Goal: Communication & Community: Ask a question

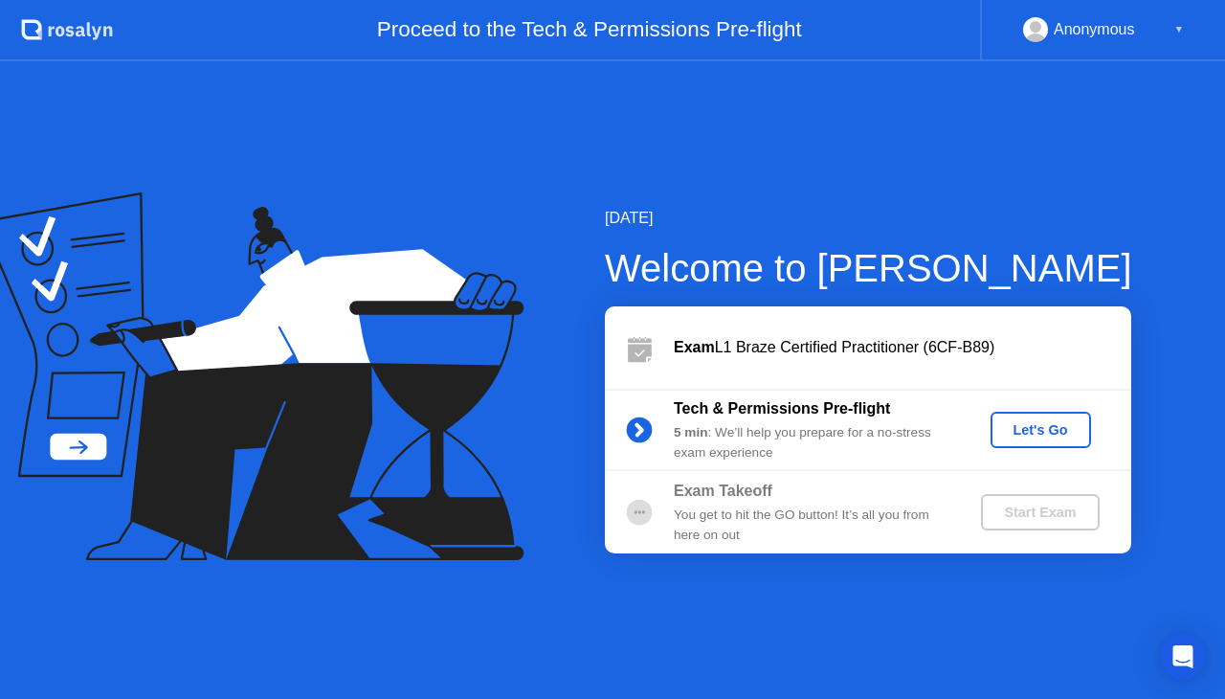
click at [1074, 30] on div "Anonymous" at bounding box center [1094, 29] width 81 height 25
click at [1182, 30] on div "▼" at bounding box center [1179, 29] width 10 height 25
click at [858, 33] on div "Proceed to the Tech & Permissions Pre-flight" at bounding box center [546, 30] width 867 height 61
click at [548, 19] on div "Proceed to the Tech & Permissions Pre-flight" at bounding box center [546, 30] width 867 height 61
click at [888, 346] on div "Exam L1 Braze Certified Practitioner (6CF-B89)" at bounding box center [902, 347] width 457 height 23
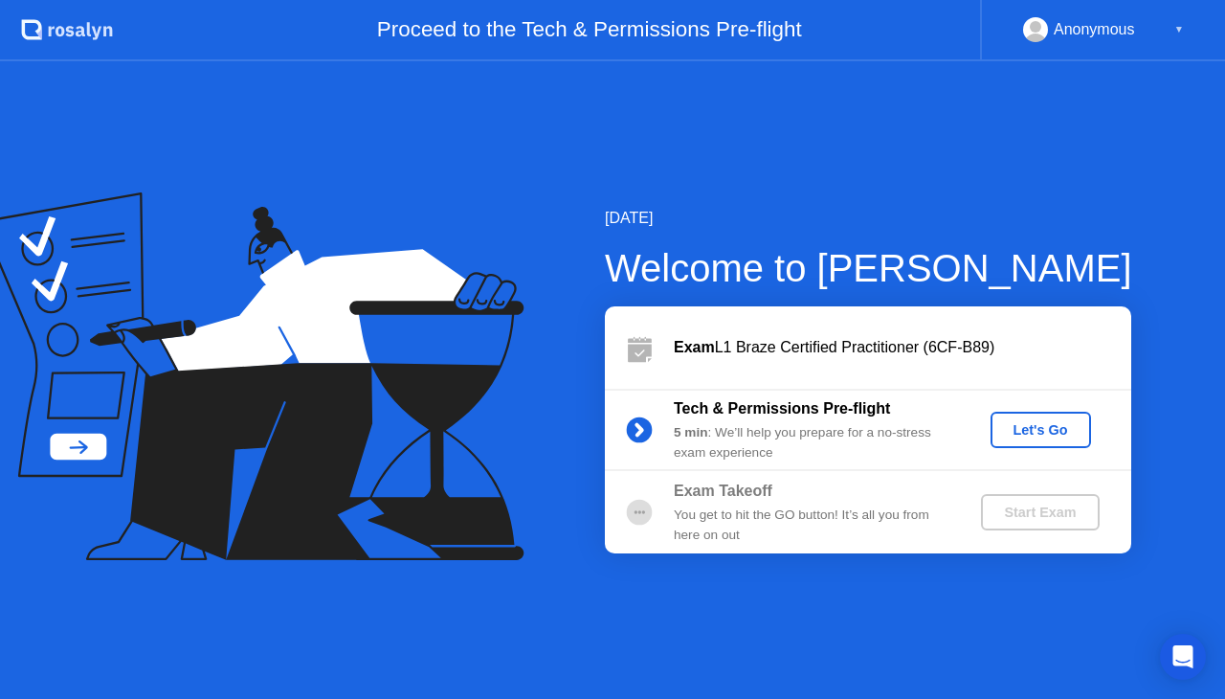
click at [1020, 433] on div "Let's Go" at bounding box center [1040, 429] width 85 height 15
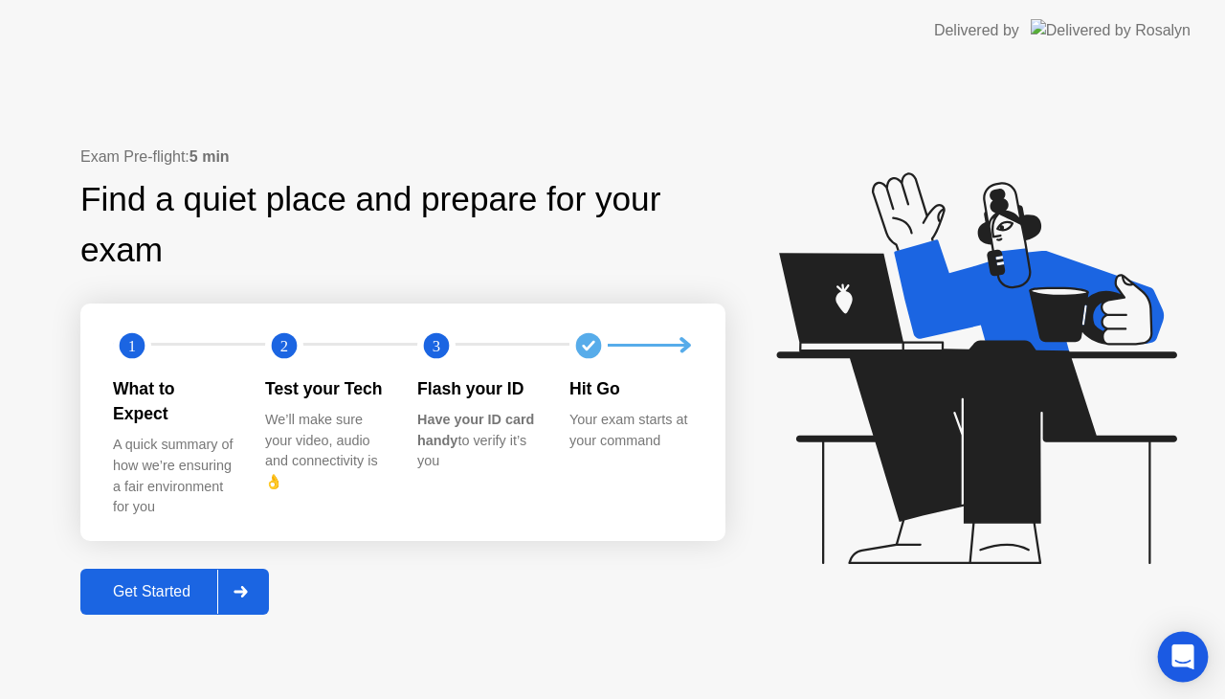
click at [1180, 655] on icon "Open Intercom Messenger" at bounding box center [1182, 656] width 22 height 25
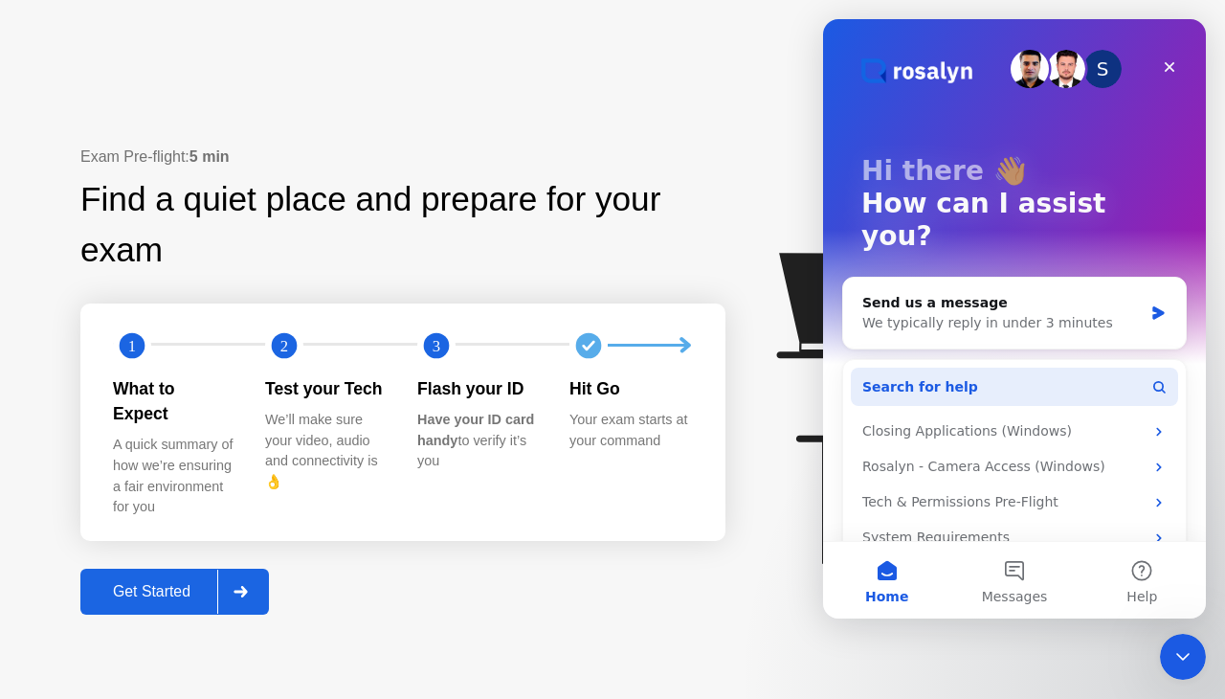
click at [989, 367] on button "Search for help" at bounding box center [1014, 386] width 327 height 38
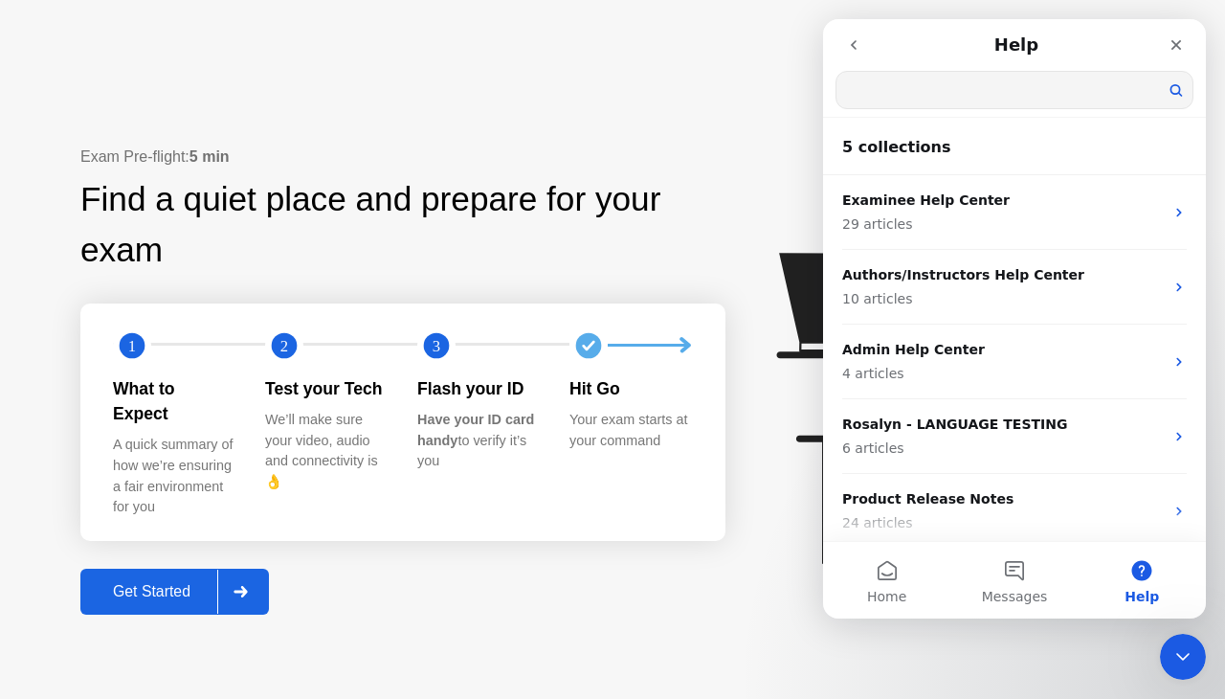
click at [928, 94] on input "Search for help" at bounding box center [1014, 90] width 356 height 36
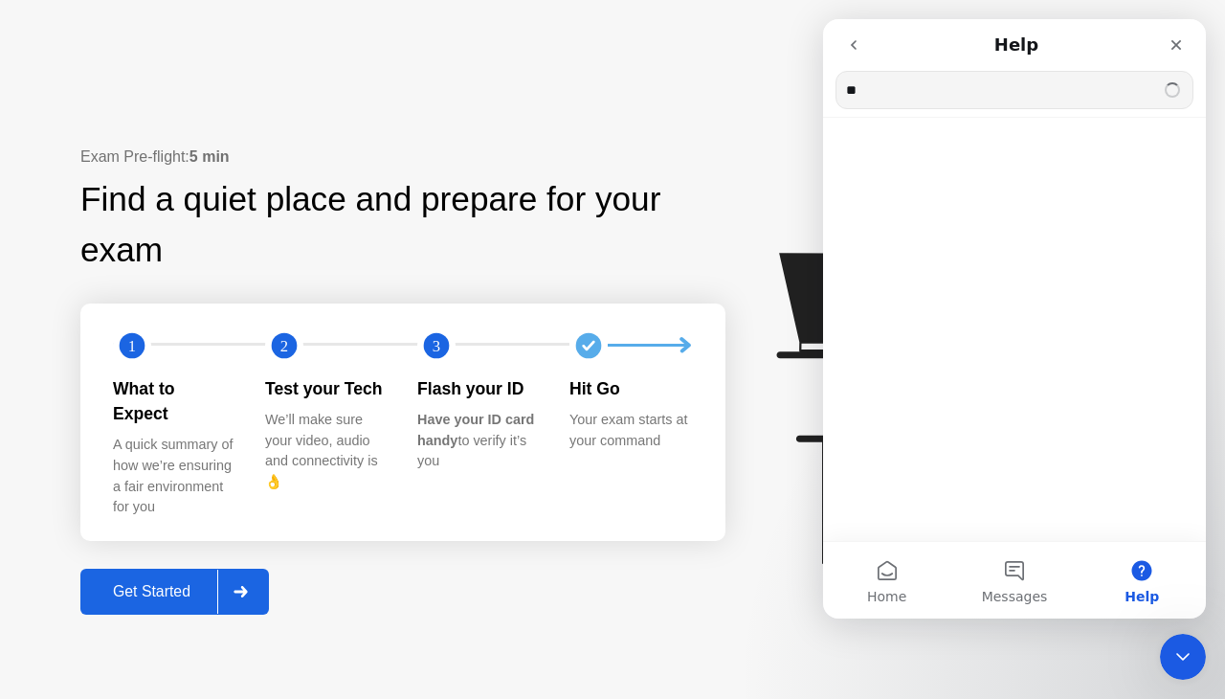
type input "*"
type input "******"
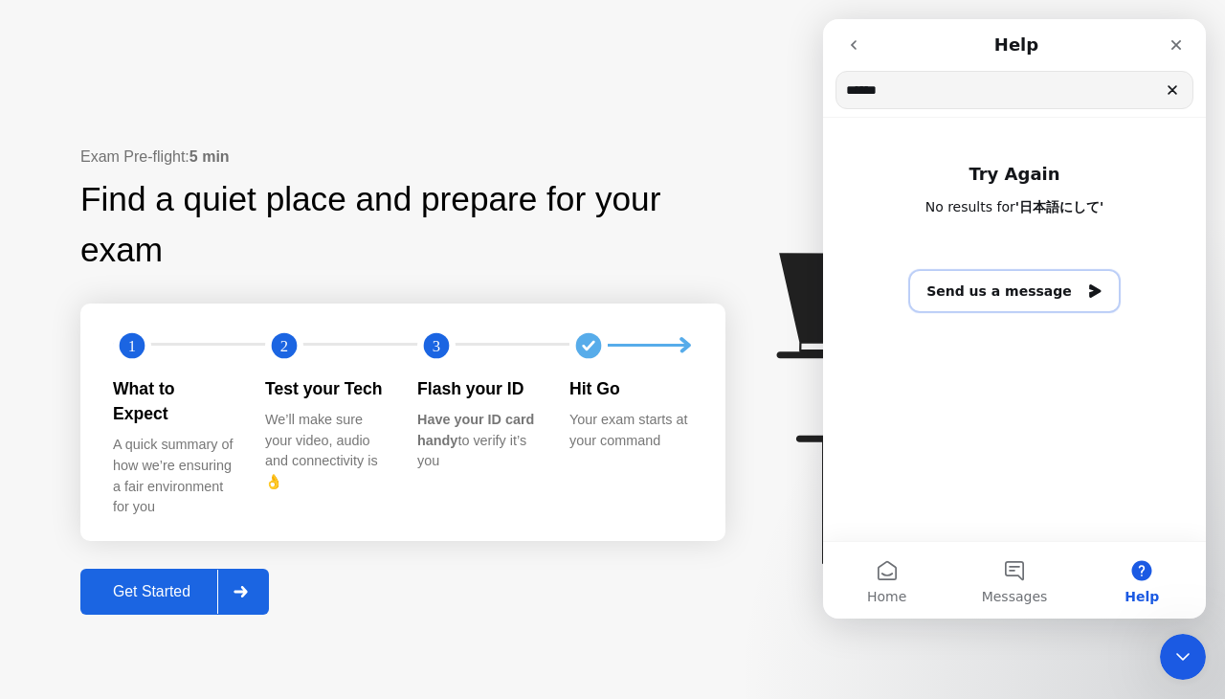
click at [1008, 284] on button "Send us a message" at bounding box center [1014, 291] width 209 height 40
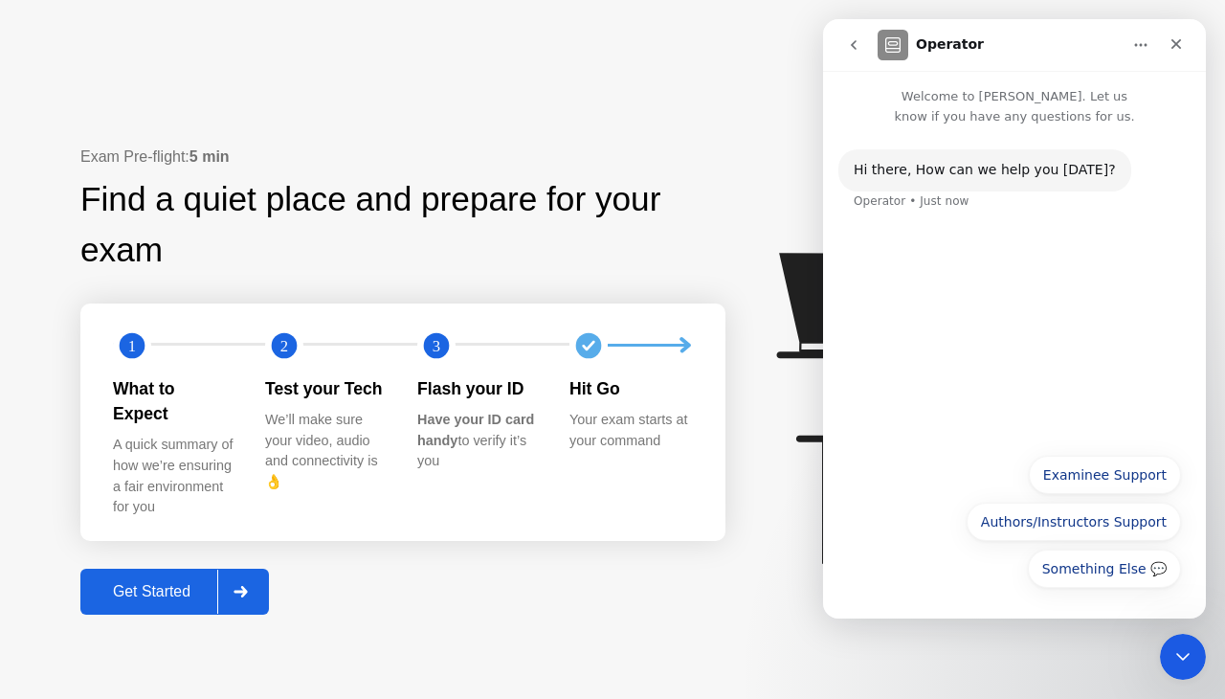
click at [974, 333] on div "Hi ​there, How can we help you [DATE]? Operator • Just now" at bounding box center [1014, 284] width 383 height 317
click at [1000, 116] on p "Welcome to [PERSON_NAME]. Let us know if you have any questions for us." at bounding box center [1014, 99] width 383 height 56
click at [1139, 38] on icon "Home" at bounding box center [1140, 44] width 15 height 15
click at [955, 266] on div "Hi ​there, How can we help you [DATE]? Operator • Just now" at bounding box center [1014, 284] width 383 height 317
click at [1171, 49] on icon "Close" at bounding box center [1175, 43] width 15 height 15
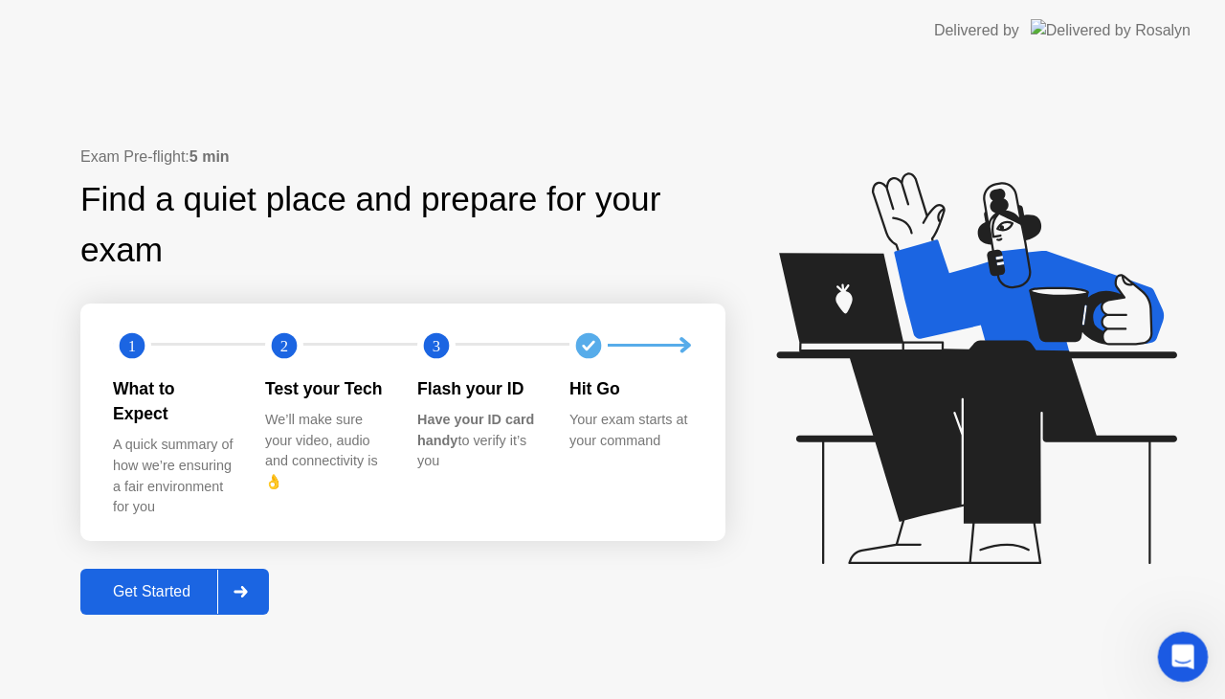
click at [1175, 676] on div "Open Intercom Messenger" at bounding box center [1179, 653] width 63 height 63
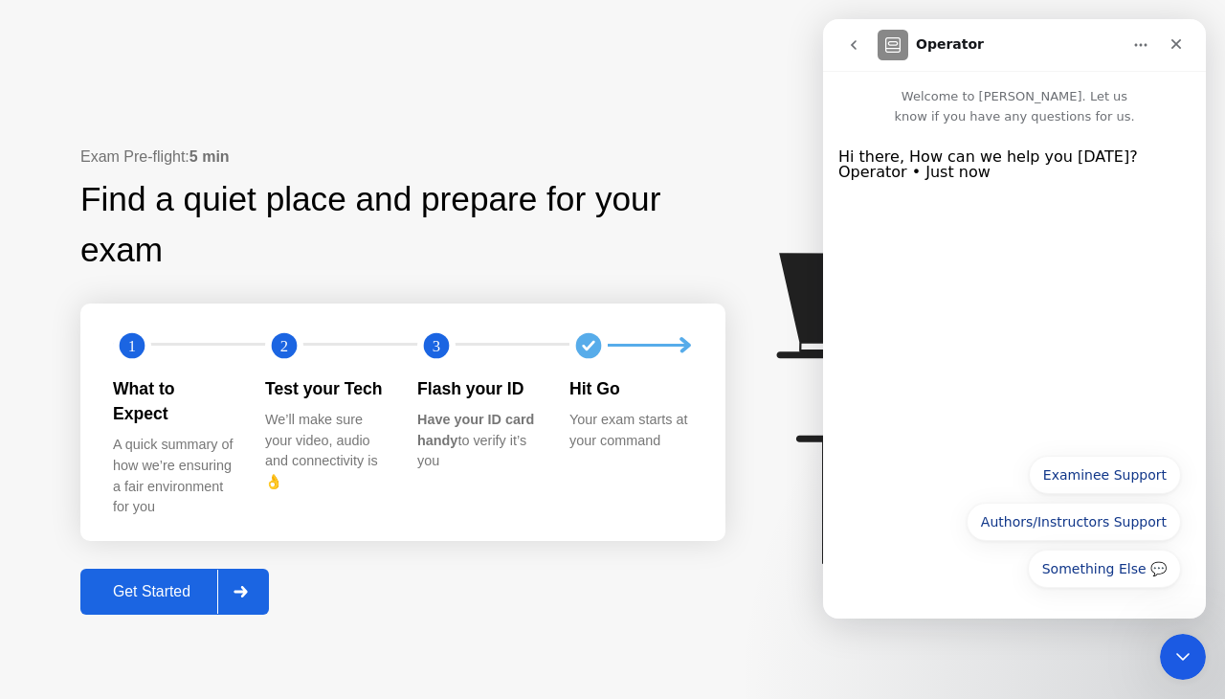
click at [919, 265] on div "Hi ​there, How can we help you [DATE]? Operator • Just now" at bounding box center [1014, 284] width 383 height 317
click at [1089, 474] on button "Examinee Support" at bounding box center [1105, 474] width 152 height 38
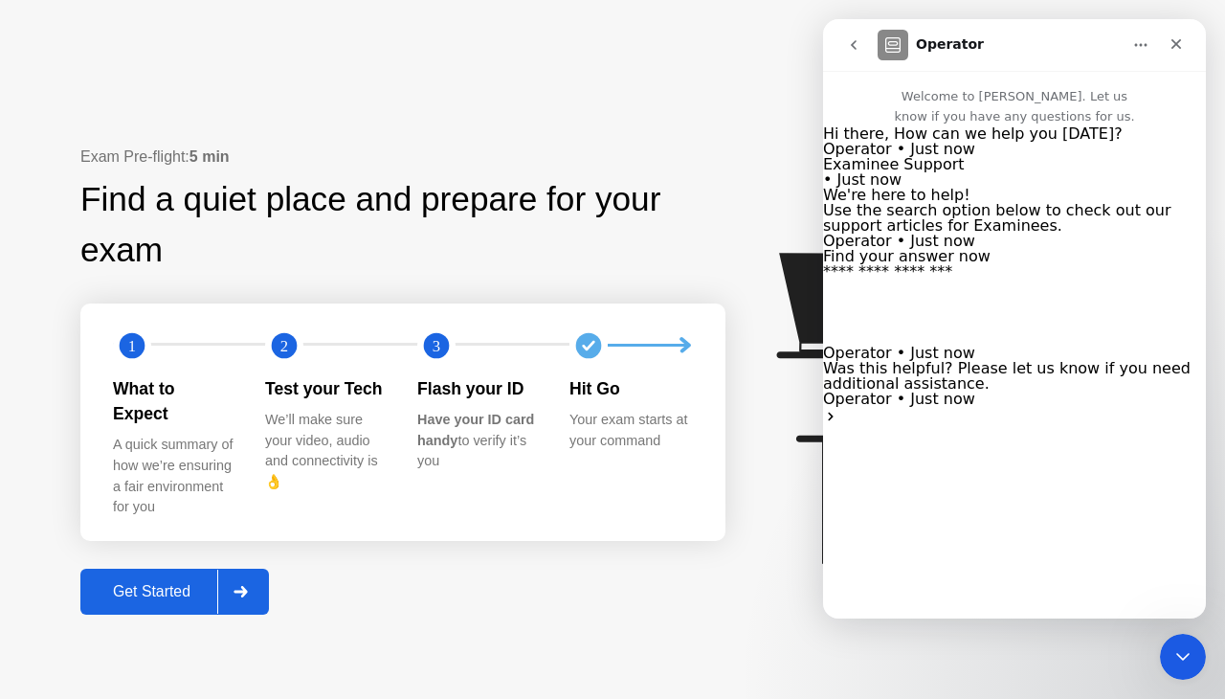
scroll to position [25, 0]
click at [964, 280] on input "Search" at bounding box center [899, 272] width 153 height 16
type input "*******"
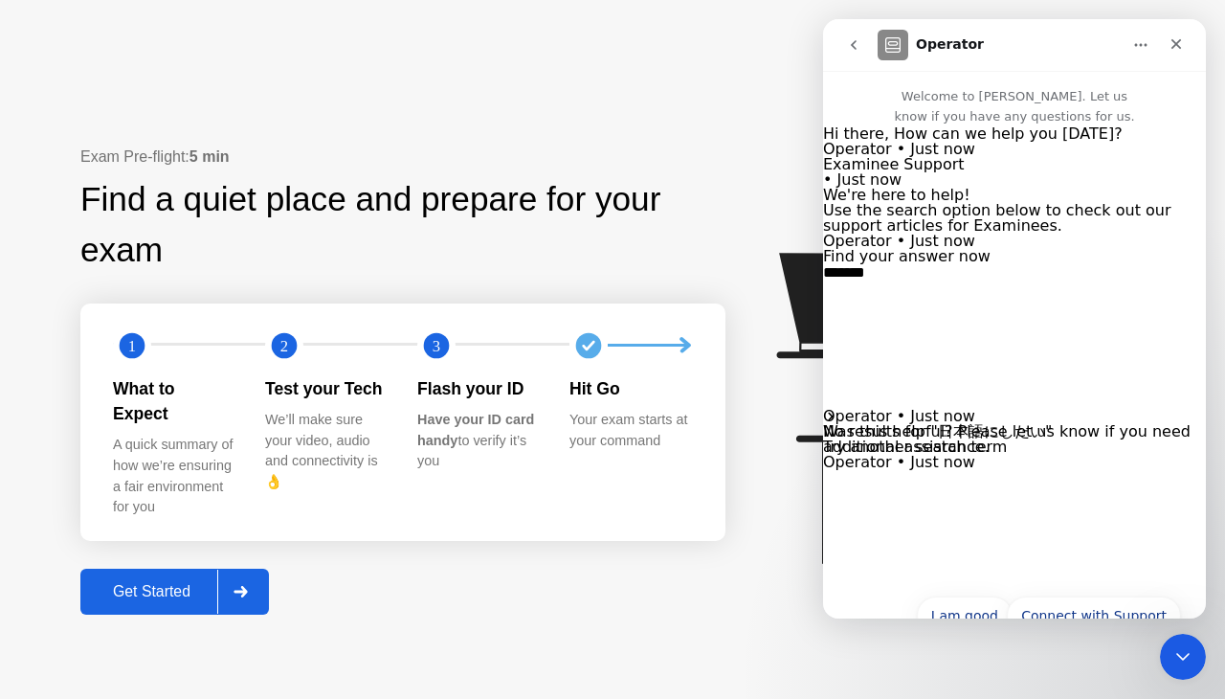
scroll to position [88, 0]
click at [838, 409] on button "Submit" at bounding box center [830, 416] width 15 height 15
click at [693, 484] on div "Hit Go Your exam starts at your command" at bounding box center [645, 447] width 152 height 142
click at [1142, 46] on icon "Home" at bounding box center [1140, 44] width 15 height 15
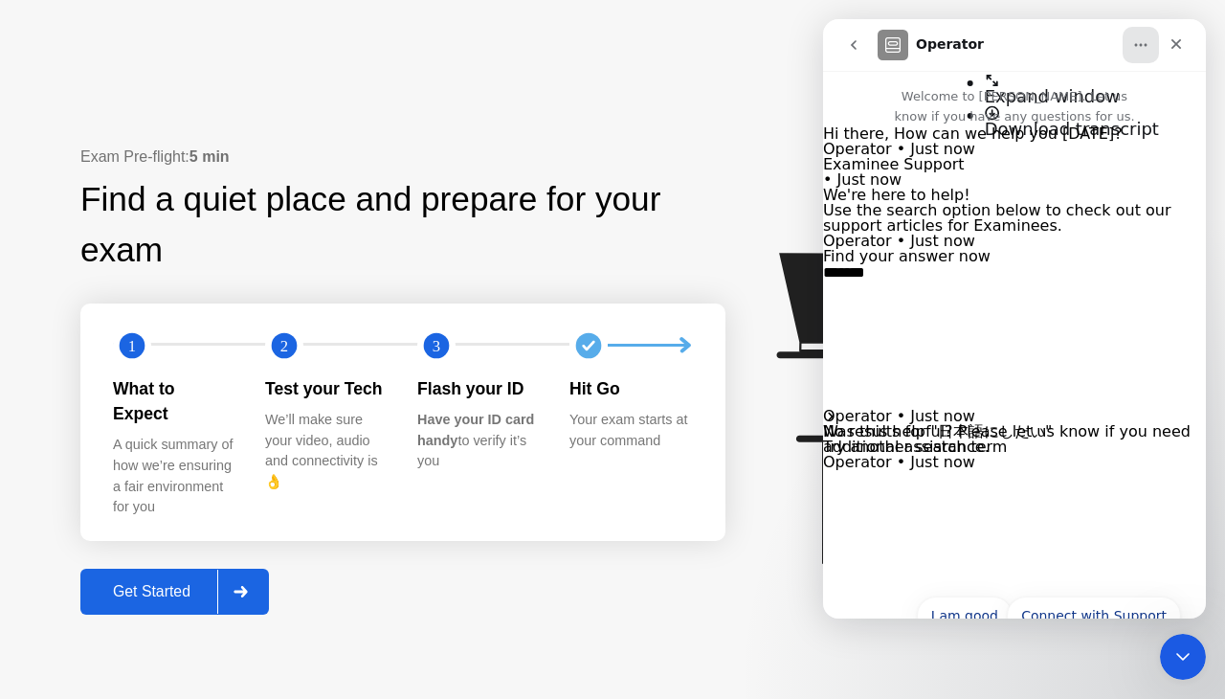
click at [769, 104] on div "Exam Pre-flight: 5 min Find a quiet place and prepare for your exam 1 2 3 What …" at bounding box center [612, 379] width 1225 height 637
click at [627, 227] on div "Find a quiet place and prepare for your exam" at bounding box center [402, 224] width 645 height 101
click at [353, 254] on div "Find a quiet place and prepare for your exam" at bounding box center [402, 224] width 645 height 101
click at [1166, 50] on div "Close" at bounding box center [1176, 44] width 34 height 34
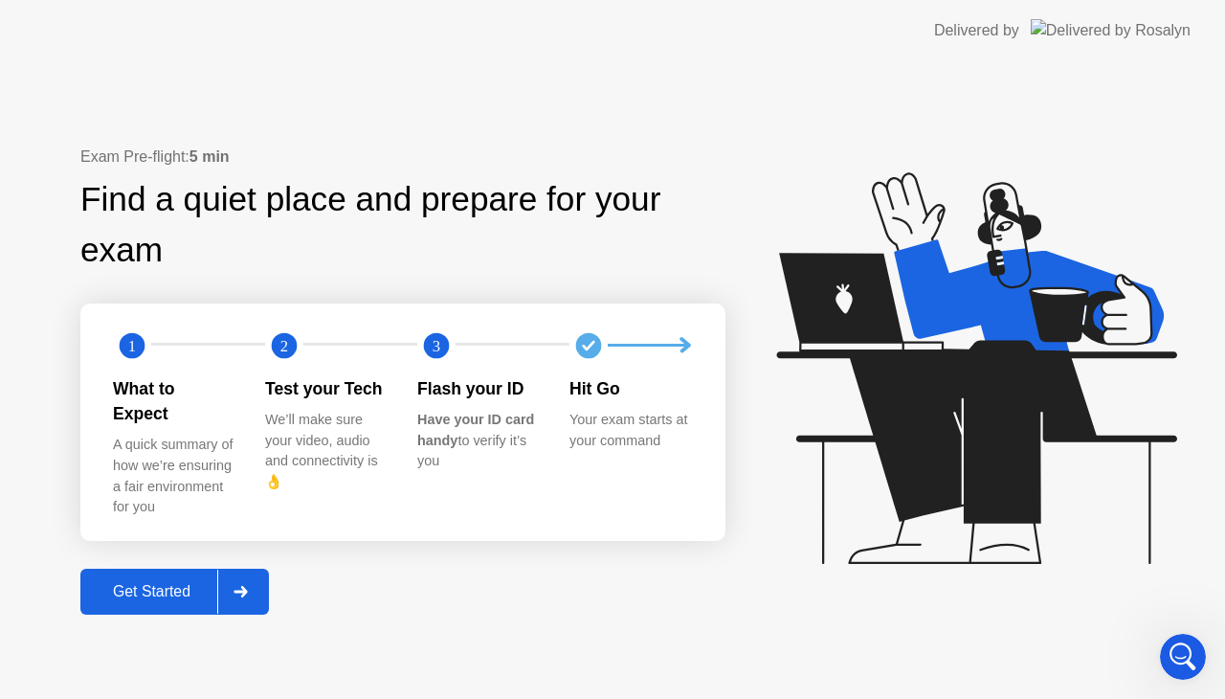
click at [222, 579] on div at bounding box center [240, 591] width 46 height 44
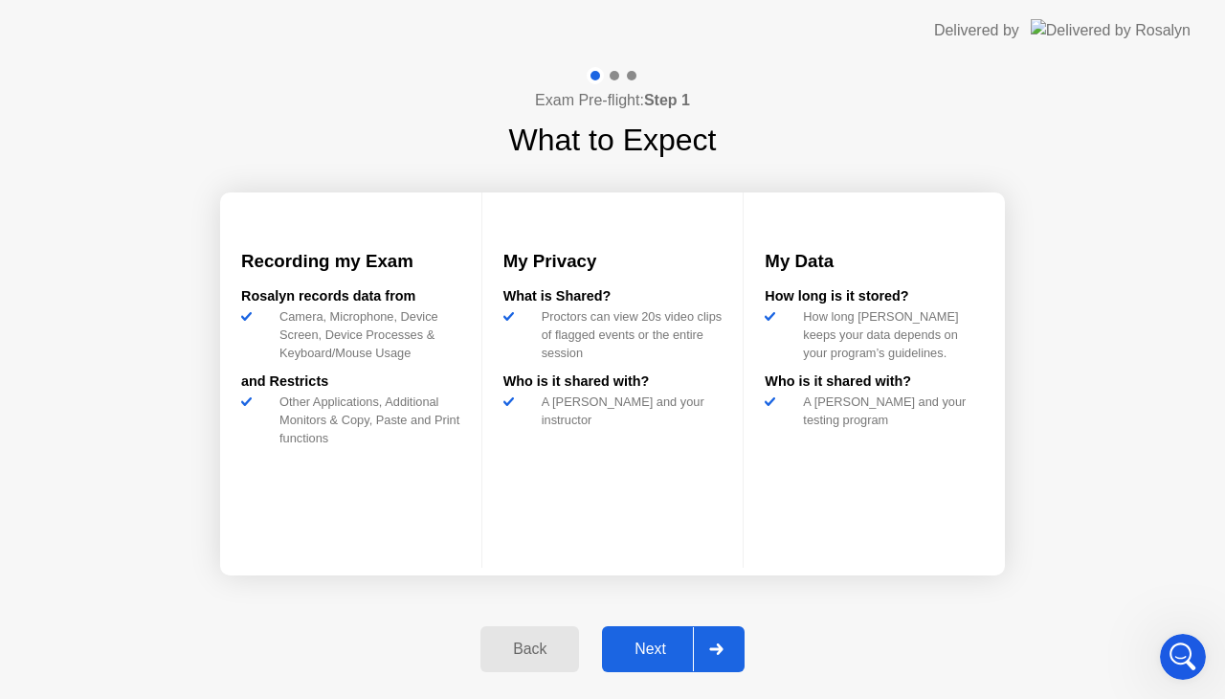
click at [519, 640] on div "Back" at bounding box center [529, 648] width 87 height 17
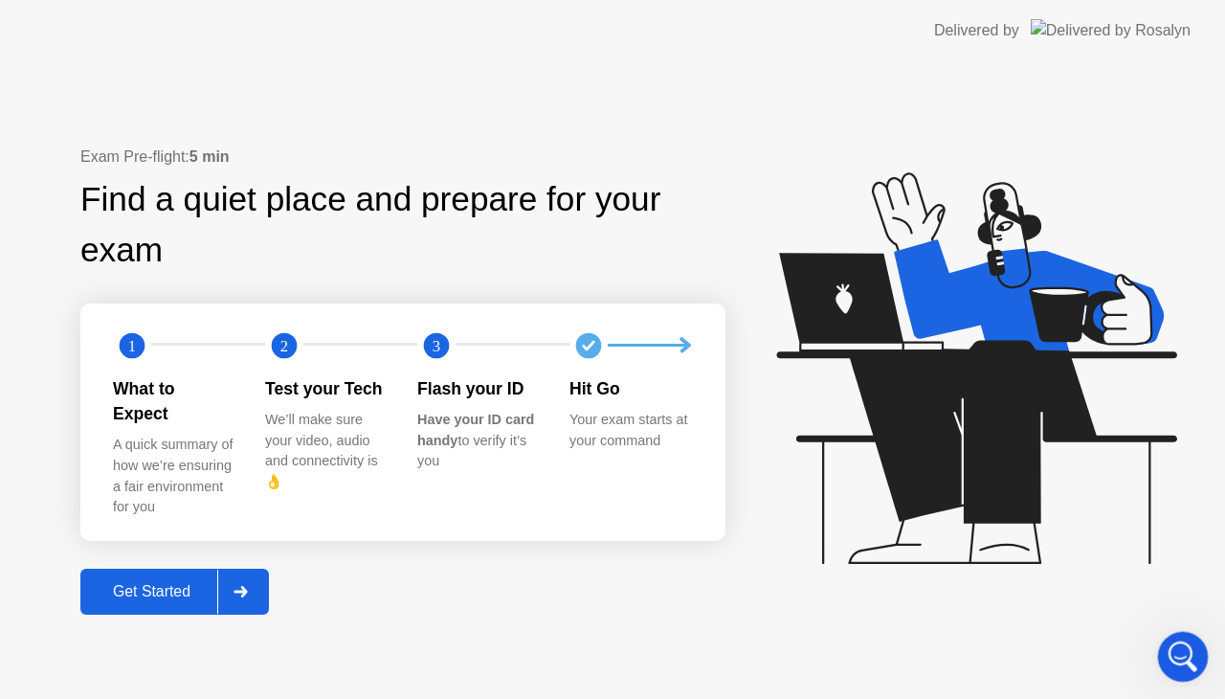
click at [1175, 646] on icon "Open Intercom Messenger" at bounding box center [1181, 654] width 32 height 32
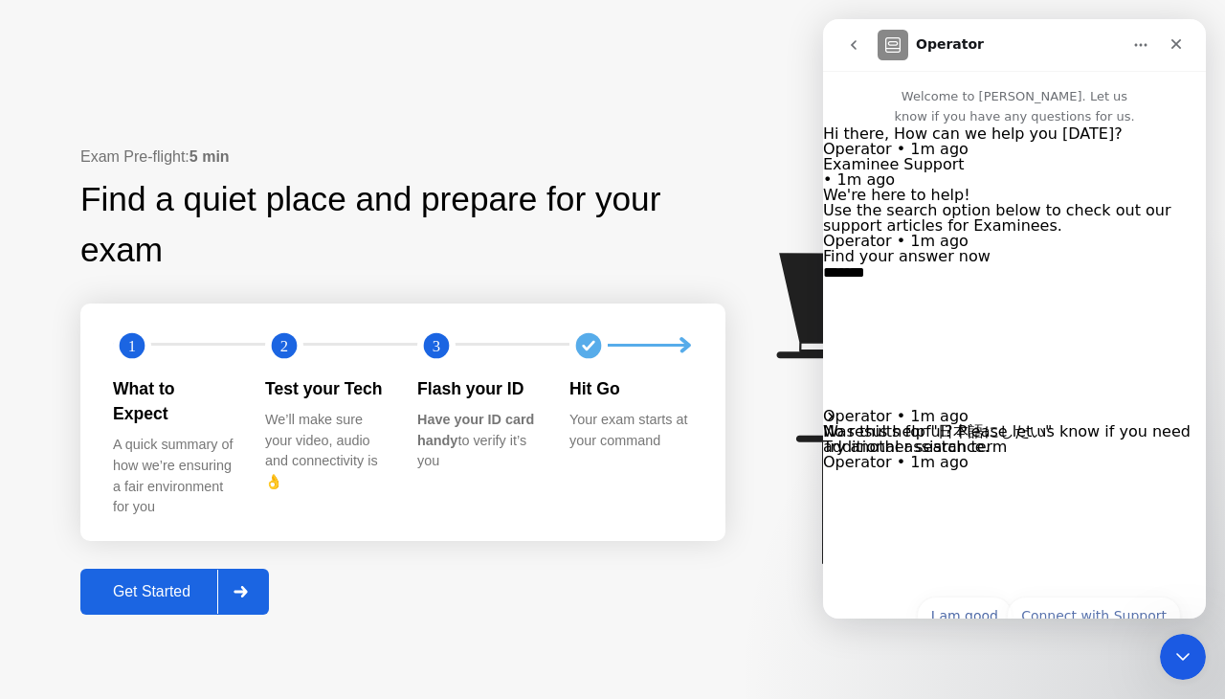
scroll to position [88, 0]
click at [1079, 596] on button "Connect with Support" at bounding box center [1094, 615] width 174 height 38
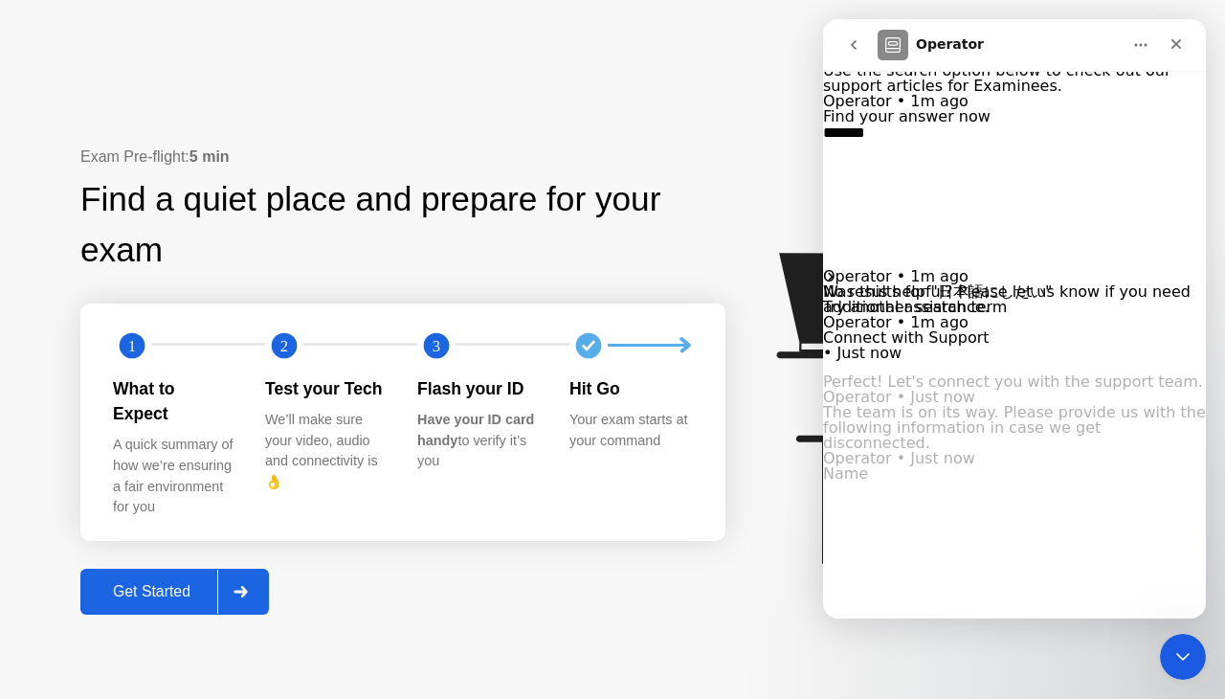
scroll to position [366, 0]
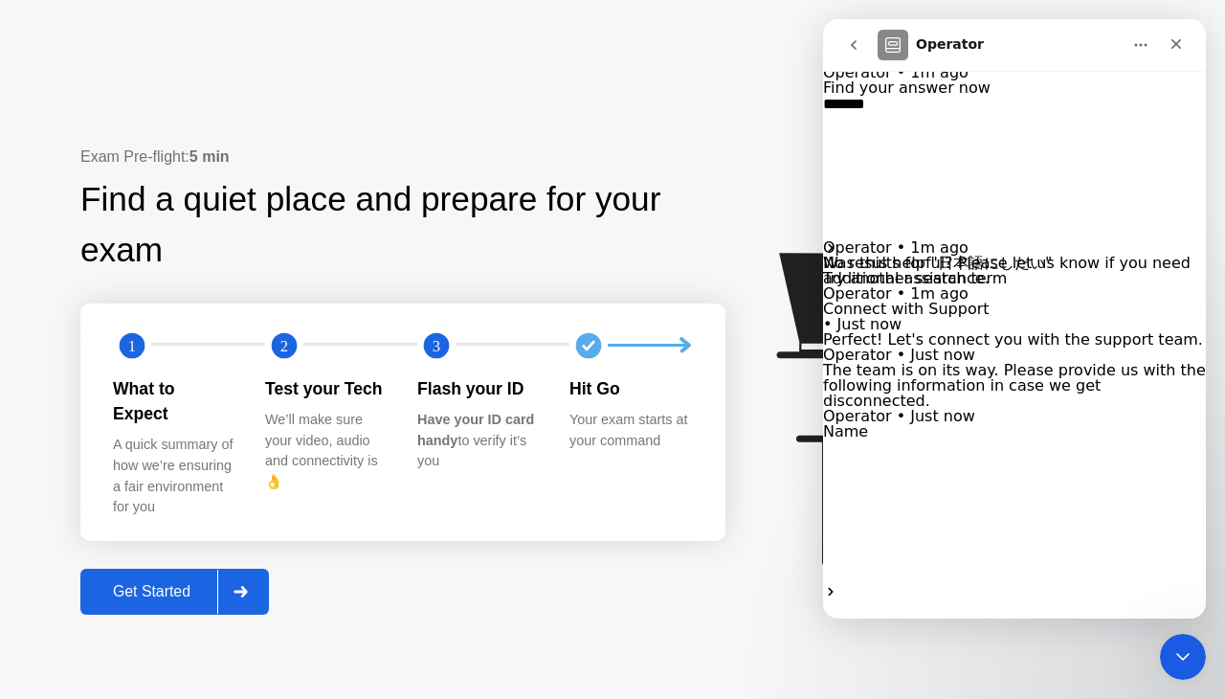
click at [976, 455] on input "Name" at bounding box center [899, 447] width 153 height 16
type input "****"
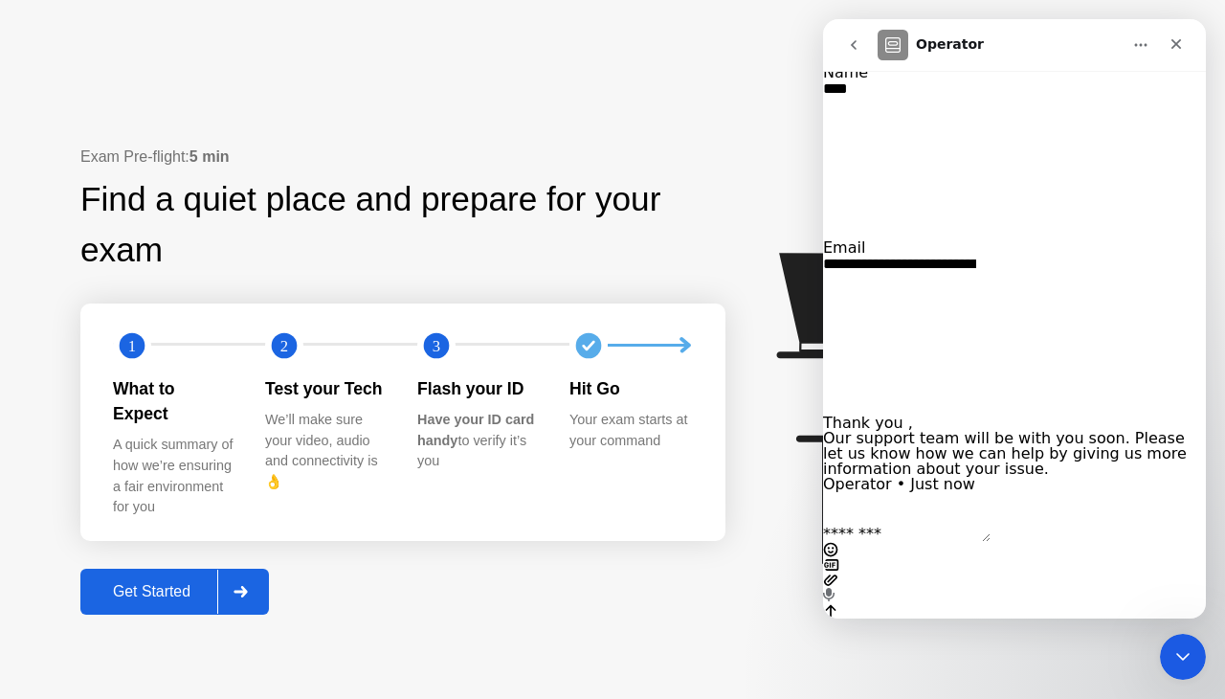
scroll to position [696, 0]
click at [933, 541] on textarea "Message…" at bounding box center [906, 533] width 167 height 15
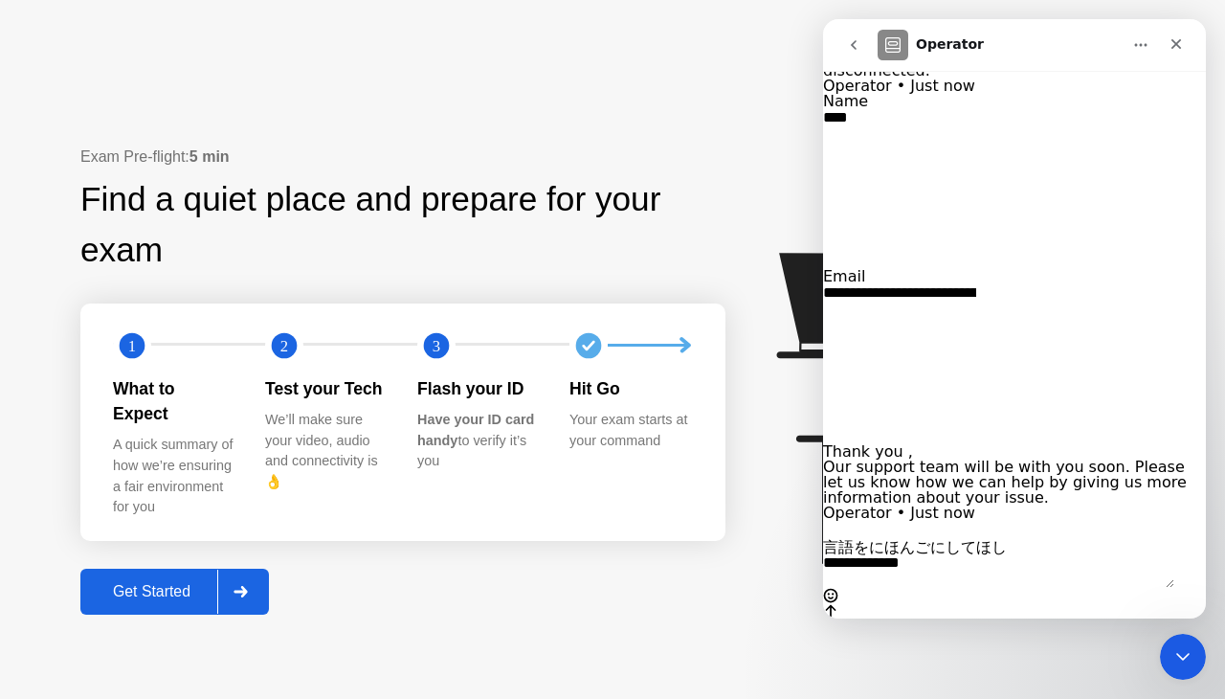
type textarea "**********"
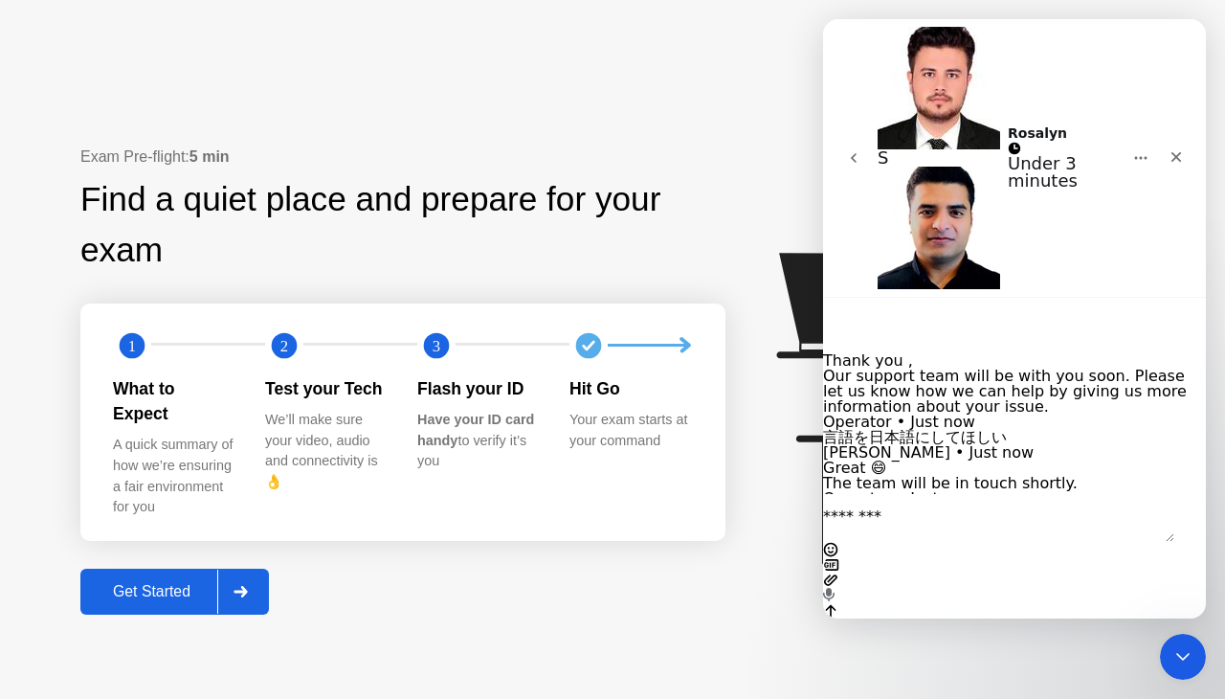
scroll to position [829, 0]
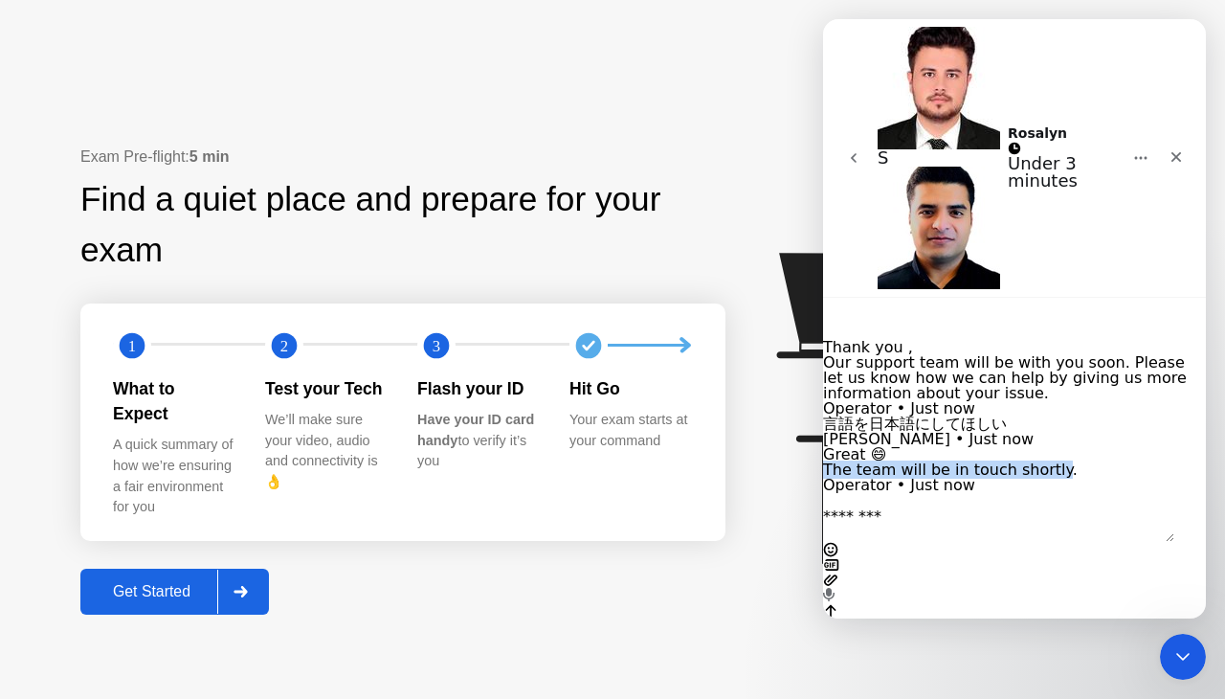
drag, startPoint x: 1045, startPoint y: 473, endPoint x: 848, endPoint y: 480, distance: 197.3
click at [848, 480] on div "Great 😄 The team will be in touch shortly. Operator • Just now" at bounding box center [1014, 470] width 383 height 46
copy div "The team will be in touch shortly"
click at [798, 633] on div "Exam Pre-flight: 5 min Find a quiet place and prepare for your exam 1 2 3 What …" at bounding box center [612, 379] width 1225 height 637
click at [803, 552] on icon at bounding box center [972, 377] width 494 height 490
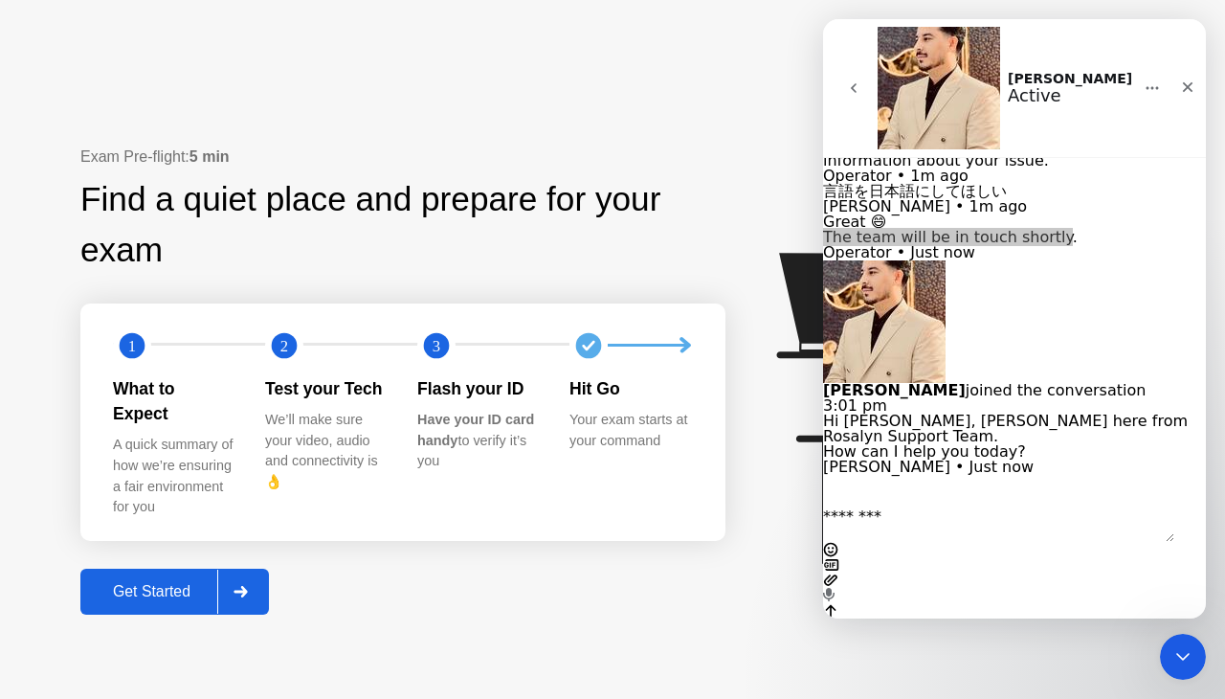
scroll to position [986, 0]
click at [878, 557] on div "Intercom messenger" at bounding box center [1014, 556] width 383 height 124
click at [878, 542] on textarea "Message…" at bounding box center [998, 525] width 351 height 33
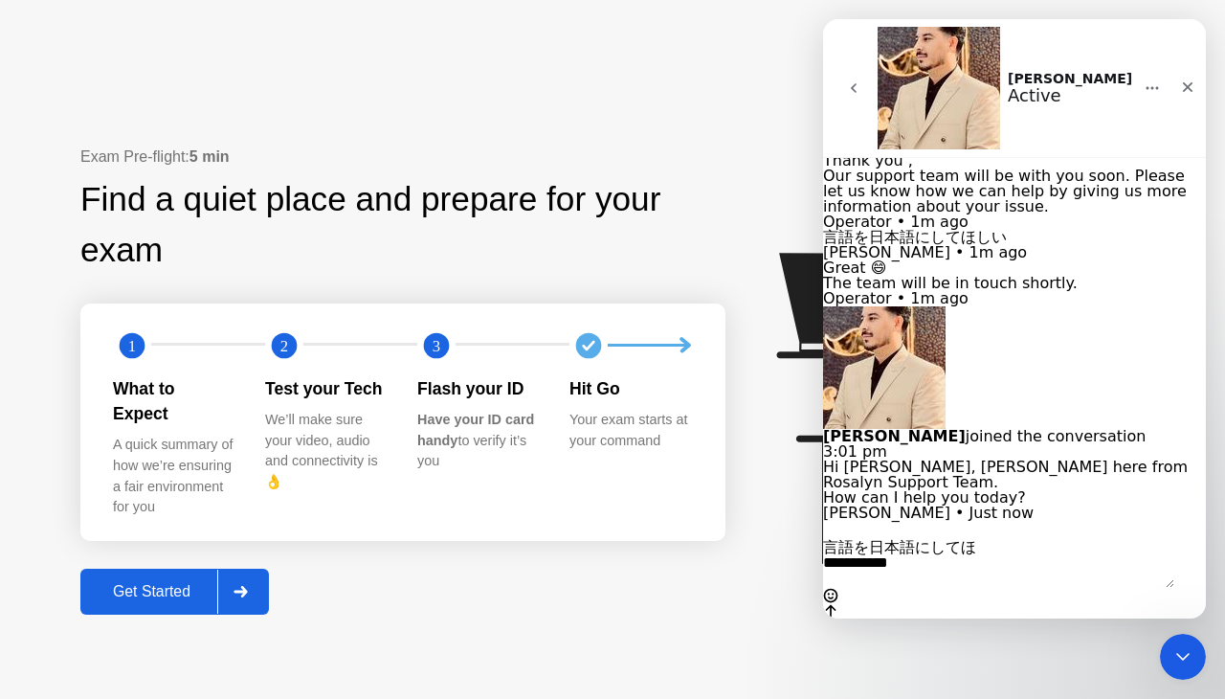
type textarea "**********"
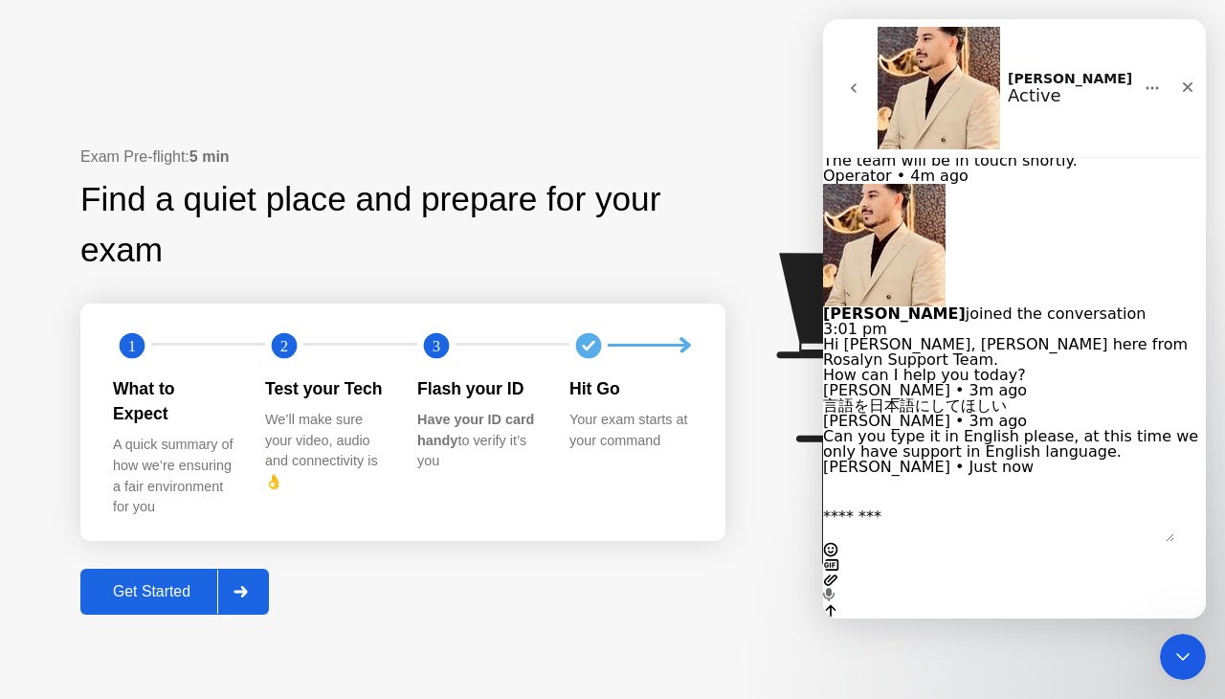
scroll to position [1119, 0]
click at [725, 545] on div "Exam Pre-flight: 5 min Find a quiet place and prepare for your exam 1 2 3 What …" at bounding box center [402, 379] width 645 height 469
click at [896, 542] on textarea "Message…" at bounding box center [998, 525] width 351 height 33
type textarea "*"
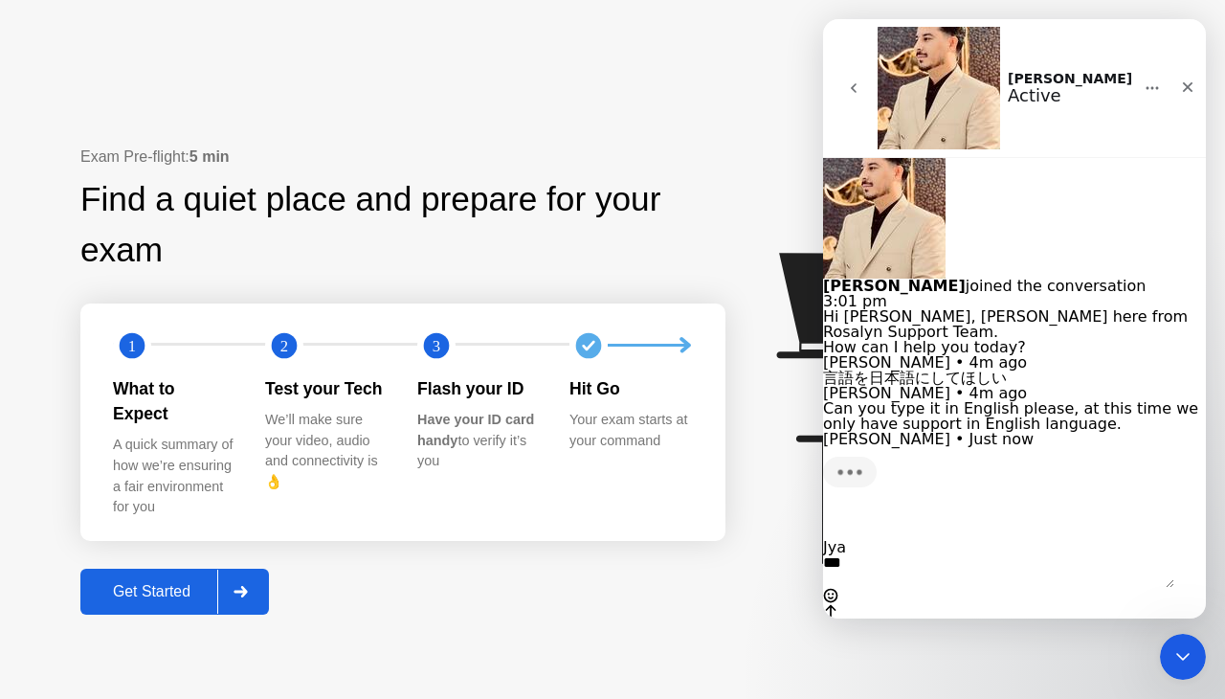
scroll to position [1192, 0]
type textarea "*"
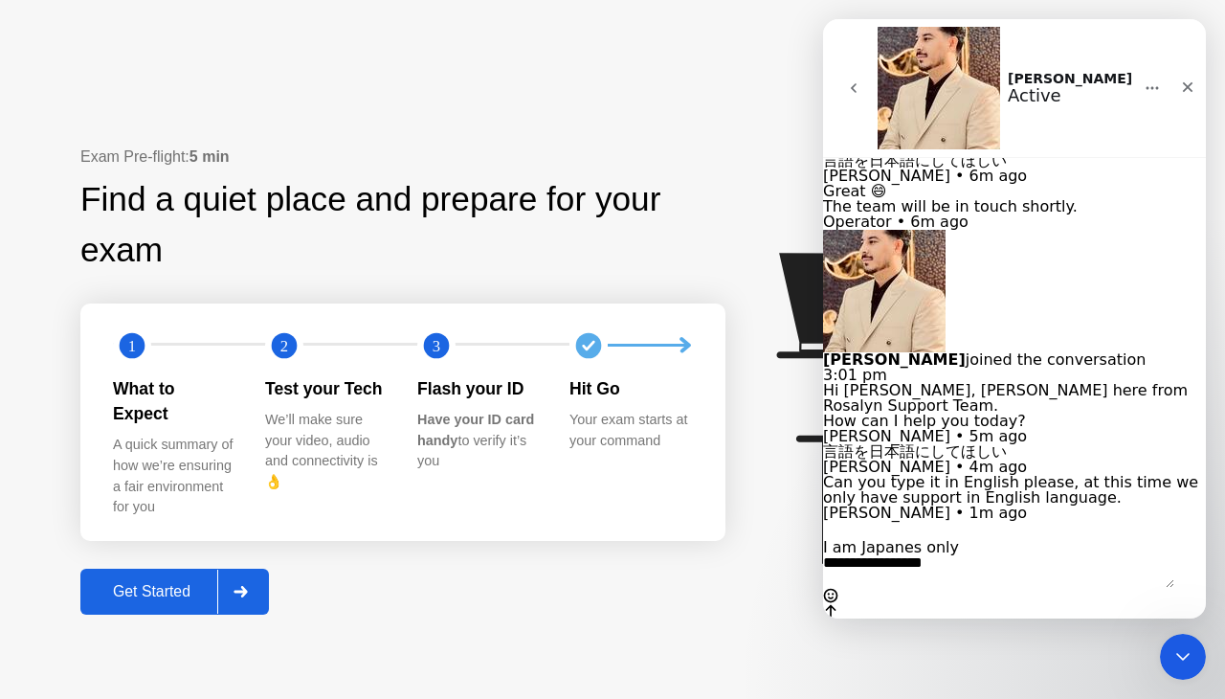
type textarea "**********"
click at [838, 603] on button "Send a message…" at bounding box center [830, 610] width 15 height 15
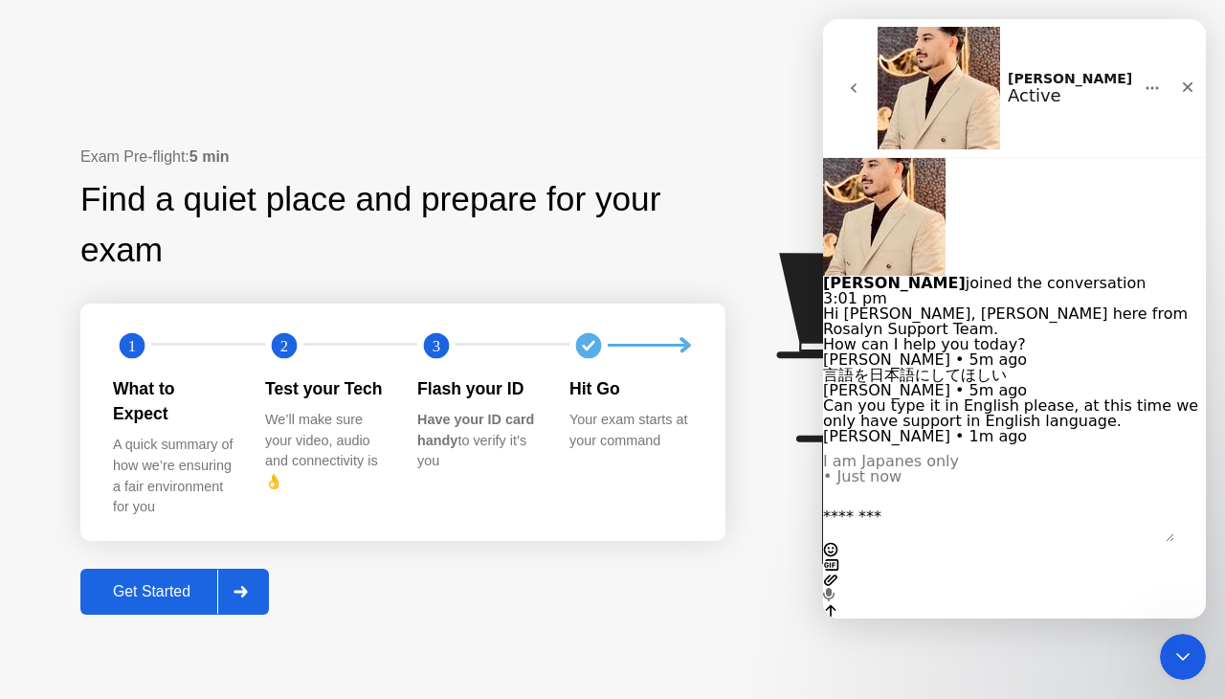
scroll to position [1176, 0]
click at [1183, 82] on icon "Close" at bounding box center [1188, 87] width 11 height 11
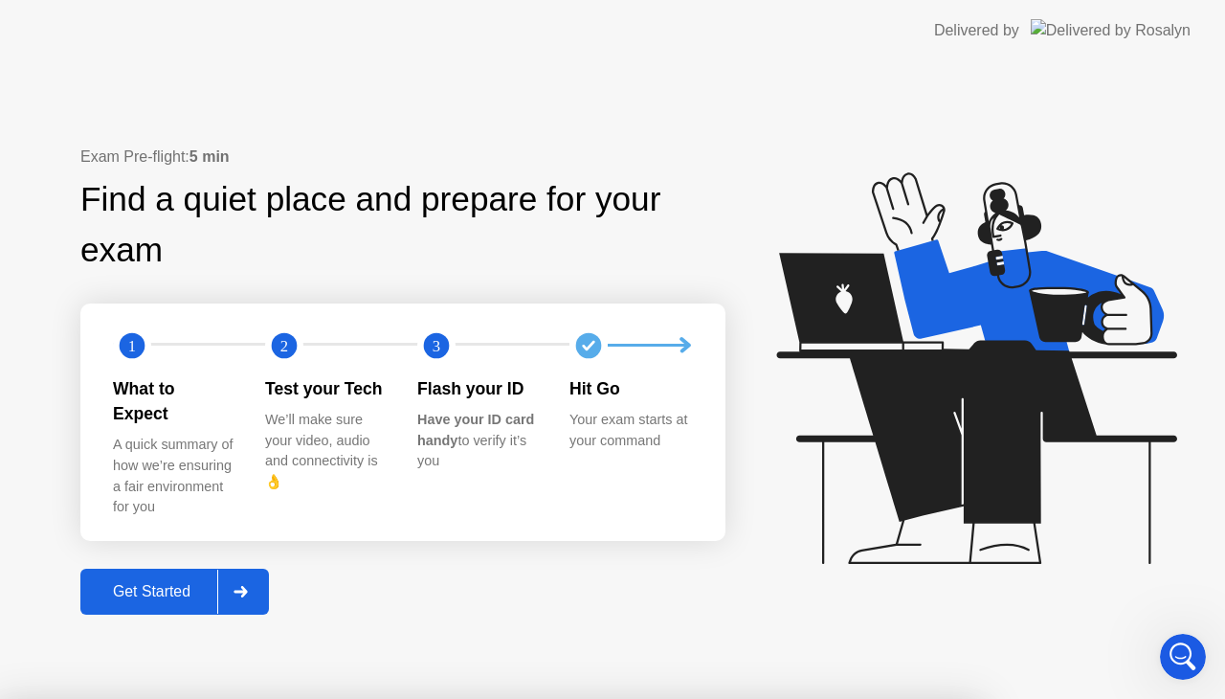
scroll to position [1250, 0]
